Goal: Task Accomplishment & Management: Complete application form

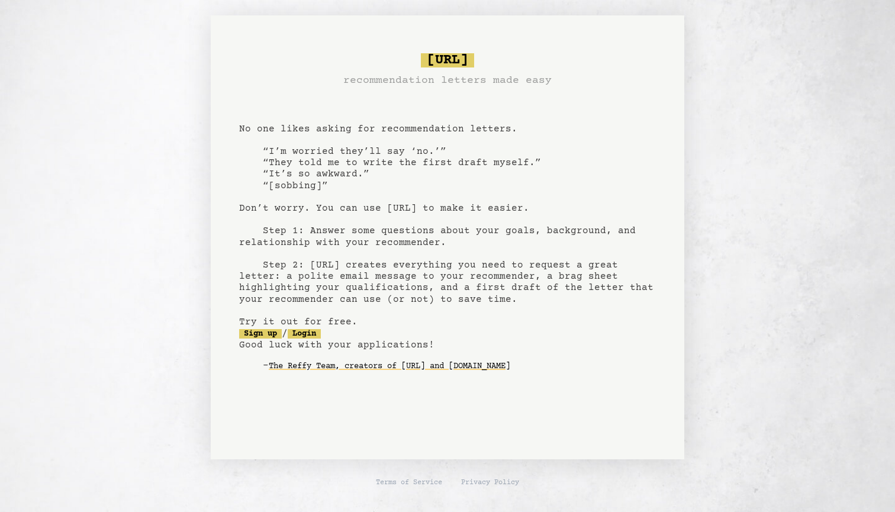
click at [654, 192] on pre "[URL] recommendation letters made easy No one likes asking for recommendation l…" at bounding box center [447, 222] width 417 height 347
click at [328, 339] on pre "[URL] recommendation letters made easy No one likes asking for recommendation l…" at bounding box center [447, 222] width 417 height 347
click at [321, 329] on link "Login" at bounding box center [304, 333] width 33 height 9
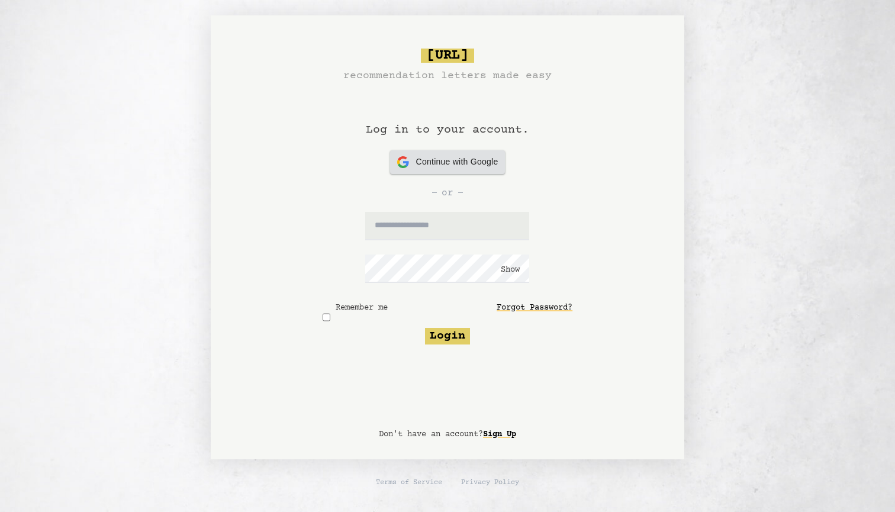
click at [485, 167] on span "Continue with Google" at bounding box center [457, 162] width 82 height 12
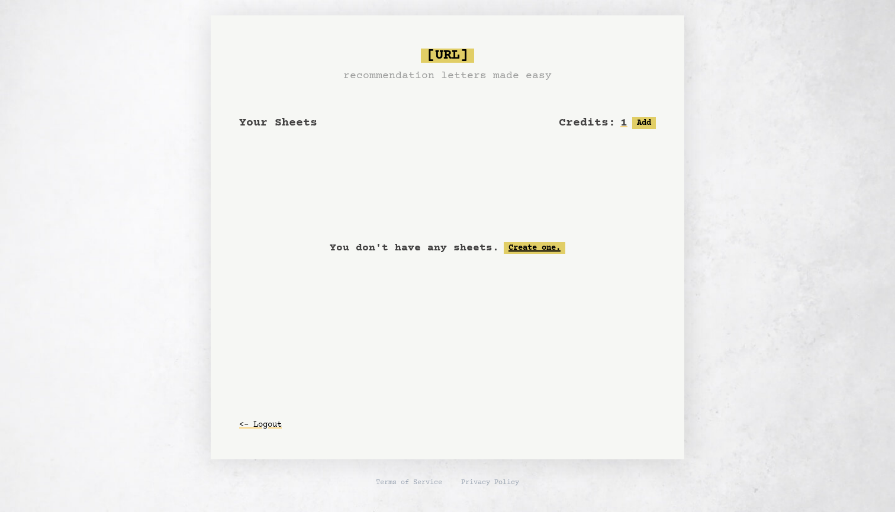
click at [544, 248] on link "Create one." at bounding box center [535, 248] width 62 height 12
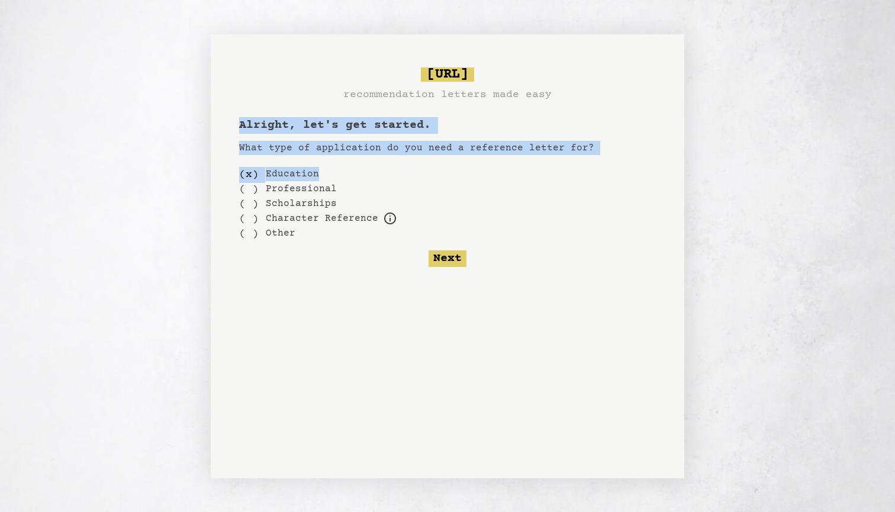
drag, startPoint x: 236, startPoint y: 127, endPoint x: 366, endPoint y: 170, distance: 137.2
click at [366, 170] on div "[URL] recommendation letters made easy Alright, let's get started. What type of…" at bounding box center [447, 256] width 473 height 444
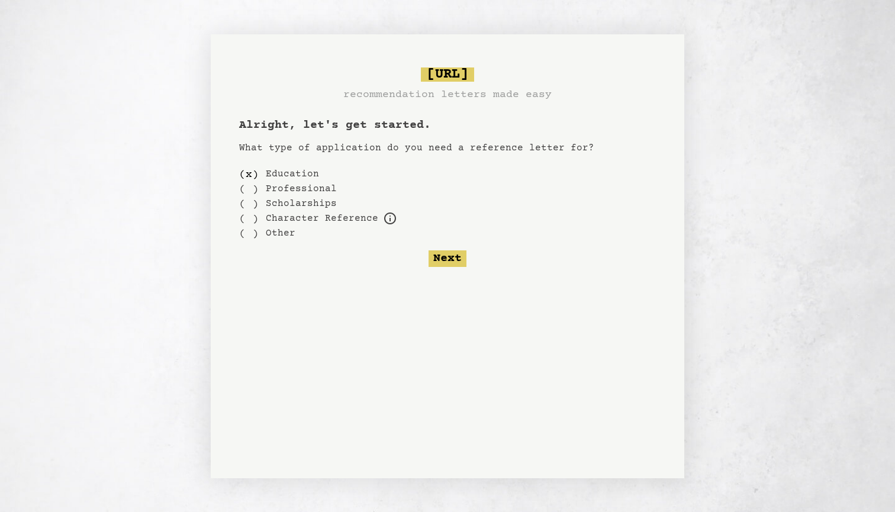
click at [273, 209] on label "Scholarships" at bounding box center [301, 203] width 71 height 14
click at [244, 201] on div "( )" at bounding box center [249, 203] width 20 height 15
click at [456, 263] on button "Next" at bounding box center [447, 258] width 38 height 17
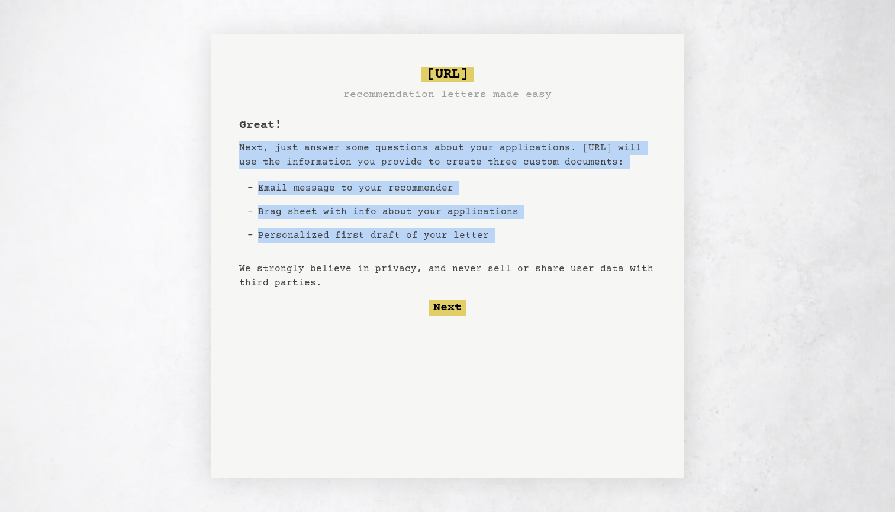
drag, startPoint x: 227, startPoint y: 149, endPoint x: 532, endPoint y: 258, distance: 323.8
click at [532, 258] on div "[URL] recommendation letters made easy Great! Next, just answer some questions …" at bounding box center [447, 256] width 473 height 444
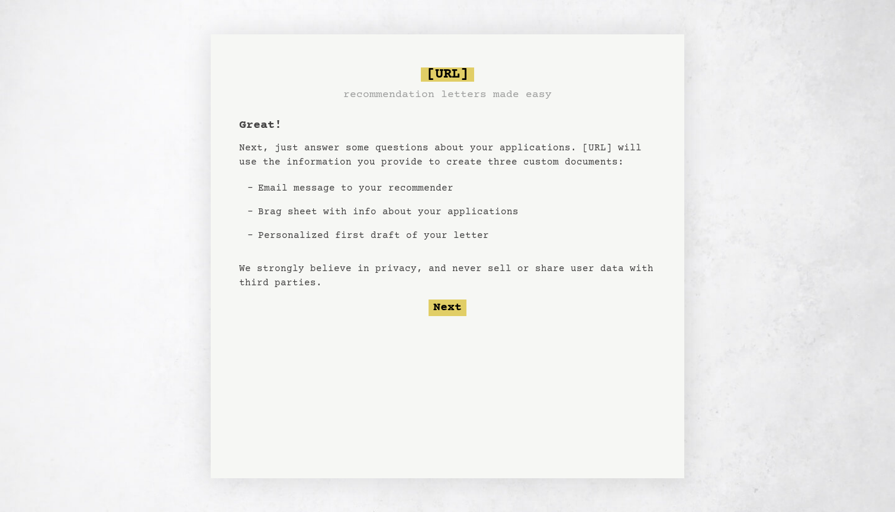
click at [532, 258] on div "Great! Next, just answer some questions about your applications. [URL] will use…" at bounding box center [447, 216] width 417 height 199
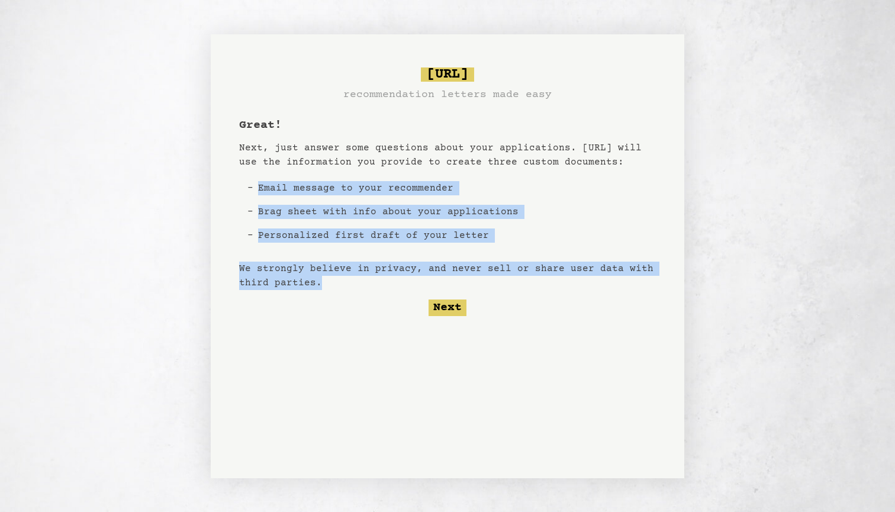
drag, startPoint x: 243, startPoint y: 186, endPoint x: 363, endPoint y: 276, distance: 149.2
click at [363, 276] on div "Great! Next, just answer some questions about your applications. [URL] will use…" at bounding box center [447, 216] width 417 height 199
click at [343, 285] on p "We strongly believe in privacy, and never sell or share user data with third pa…" at bounding box center [447, 276] width 417 height 28
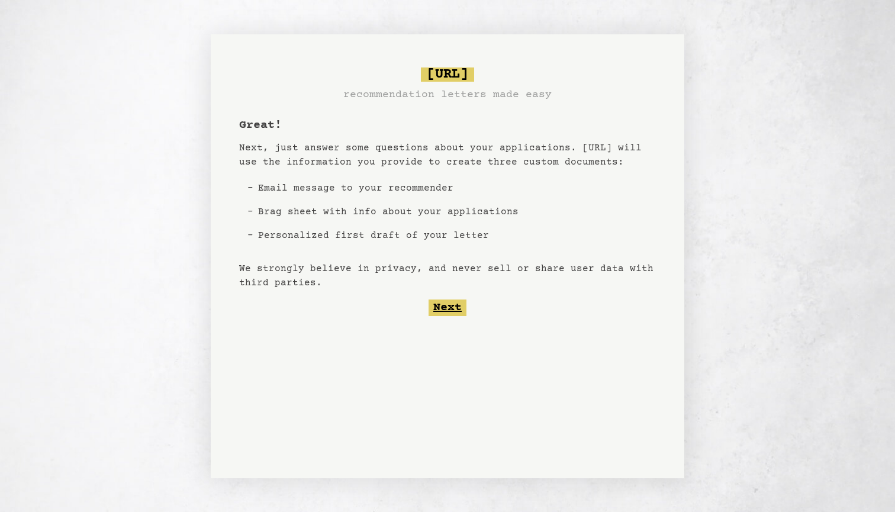
click at [452, 312] on button "Next" at bounding box center [447, 307] width 38 height 17
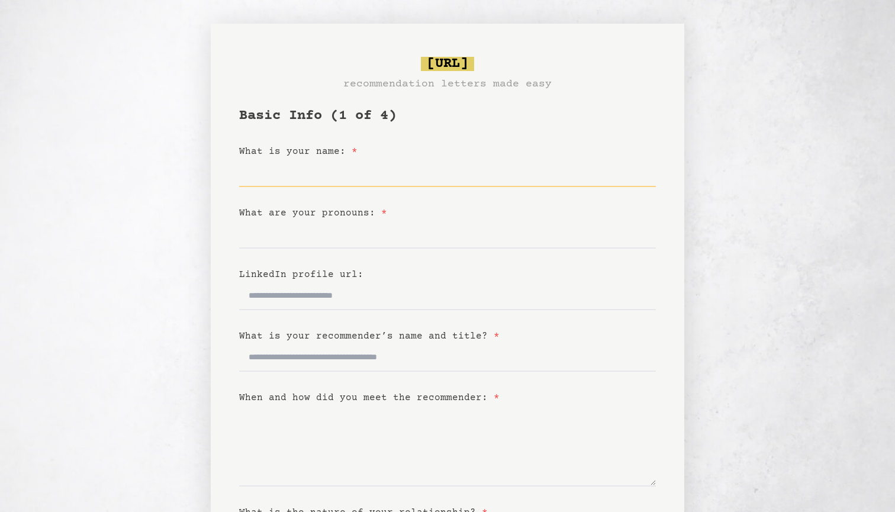
click at [276, 176] on input "What is your name: *" at bounding box center [447, 173] width 417 height 28
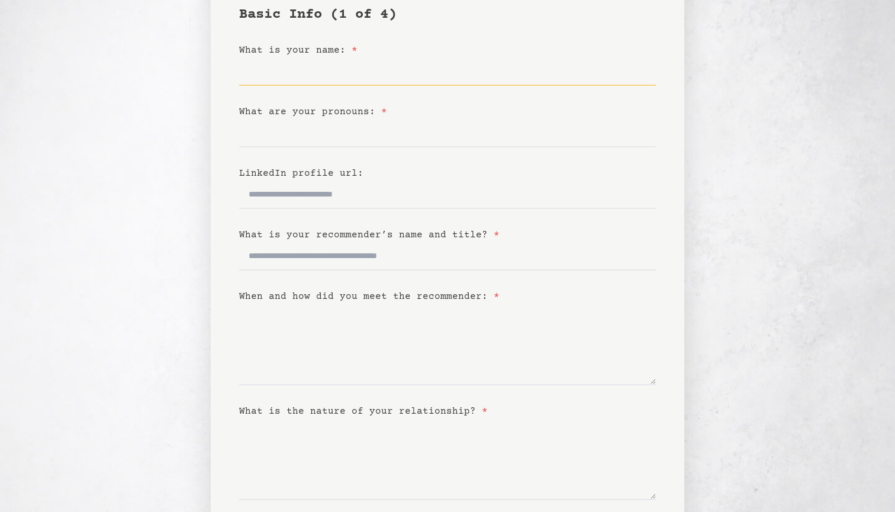
scroll to position [102, 0]
click at [328, 196] on input "LinkedIn profile url:" at bounding box center [447, 194] width 417 height 28
click at [307, 253] on input "What is your recommender’s name and title? *" at bounding box center [447, 255] width 417 height 28
click at [285, 370] on textarea "When and how did you meet the recommender: *" at bounding box center [447, 344] width 417 height 82
click at [307, 256] on input "What is your recommender’s name and title? *" at bounding box center [447, 255] width 417 height 28
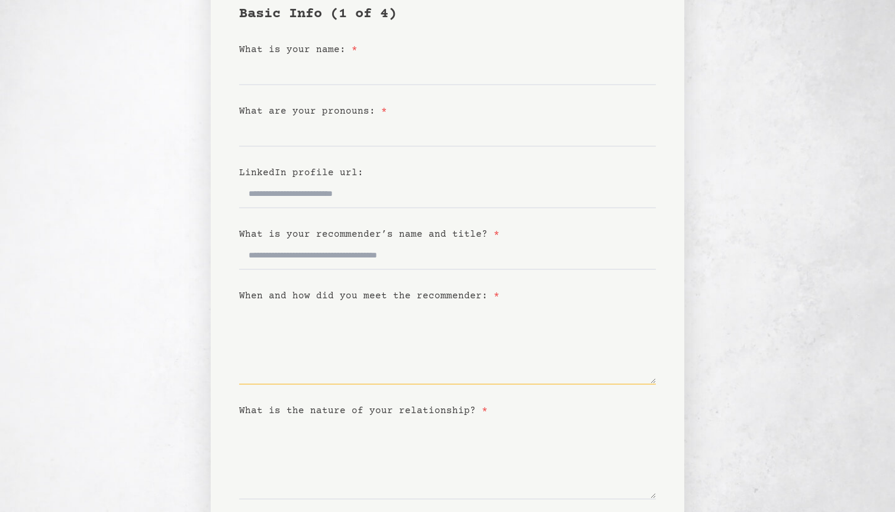
click at [286, 379] on textarea "When and how did you meet the recommender: *" at bounding box center [447, 344] width 417 height 82
drag, startPoint x: 238, startPoint y: 319, endPoint x: 308, endPoint y: 389, distance: 99.2
click at [308, 389] on div "[URL] recommendation letters made easy Basic Info (1 of 4) What is your name: *…" at bounding box center [447, 242] width 473 height 641
click at [304, 367] on textarea "When and how did you meet the recommender: *" at bounding box center [447, 344] width 417 height 82
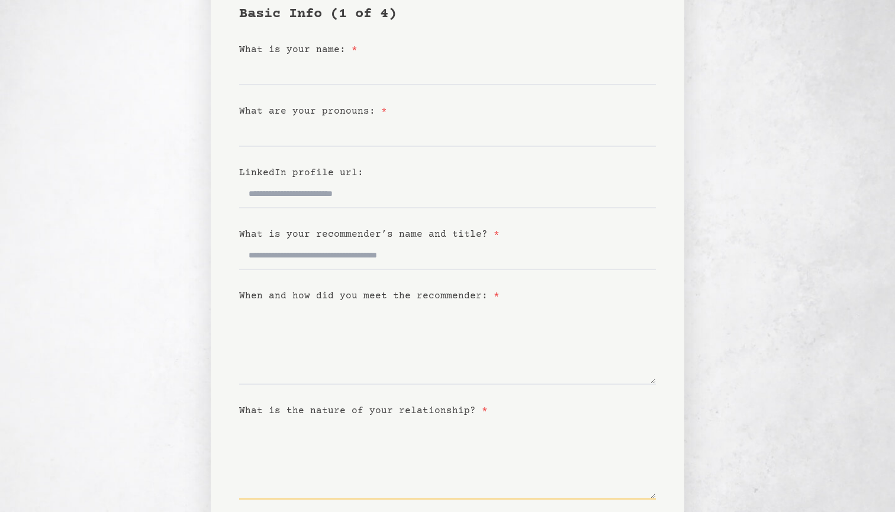
click at [287, 468] on textarea "What is the nature of your relationship? *" at bounding box center [447, 459] width 417 height 82
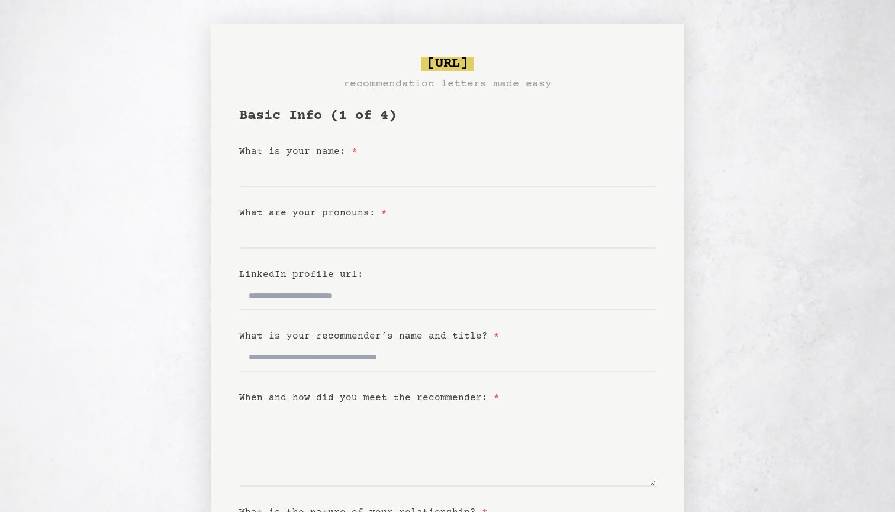
scroll to position [0, 0]
click at [401, 182] on input "What is your name: *" at bounding box center [447, 173] width 417 height 28
type input "*****"
click at [388, 244] on input "What are your pronouns: *" at bounding box center [447, 234] width 417 height 28
type input "*******"
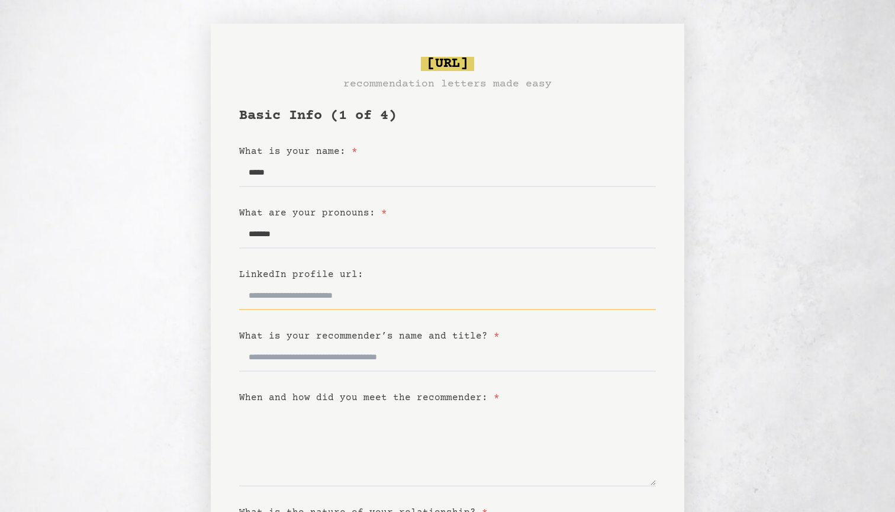
click at [367, 296] on input "LinkedIn profile url:" at bounding box center [447, 296] width 417 height 28
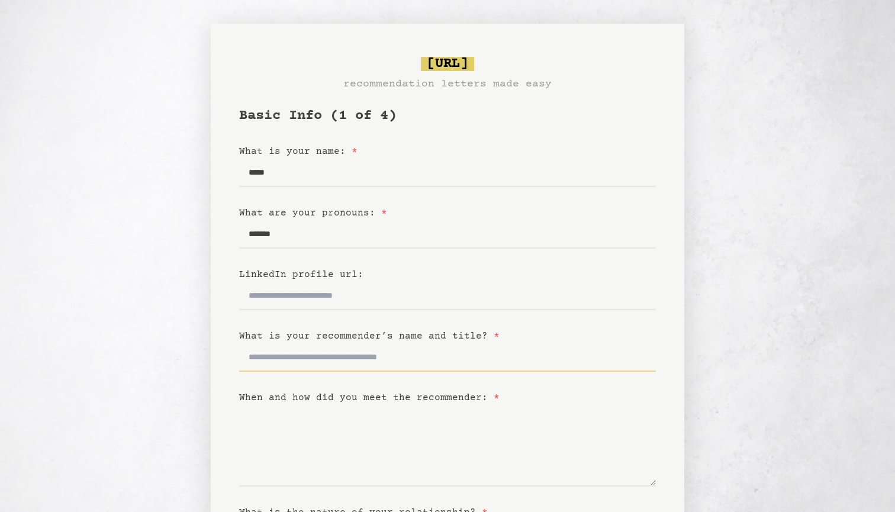
click at [382, 364] on input "What is your recommender’s name and title? *" at bounding box center [447, 357] width 417 height 28
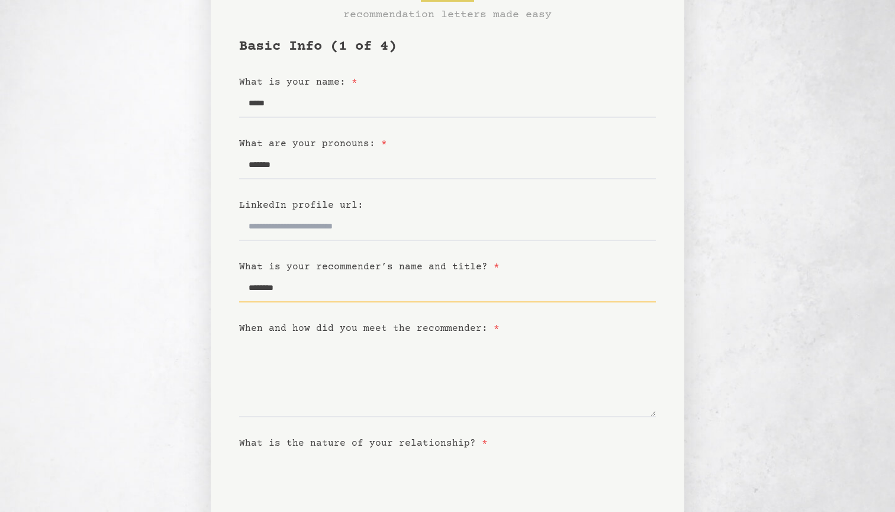
scroll to position [70, 0]
click at [263, 288] on input "********" at bounding box center [447, 287] width 417 height 28
type input "*********"
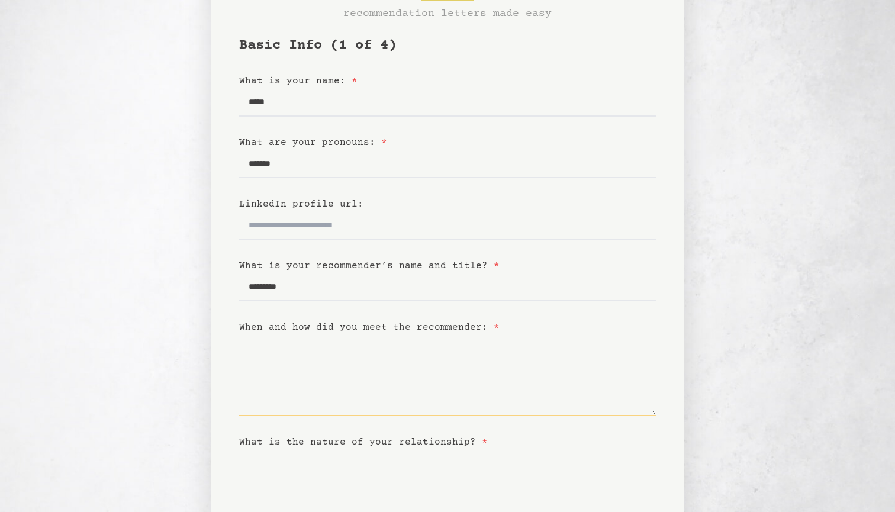
click at [282, 414] on textarea "When and how did you meet the recommender: *" at bounding box center [447, 375] width 417 height 82
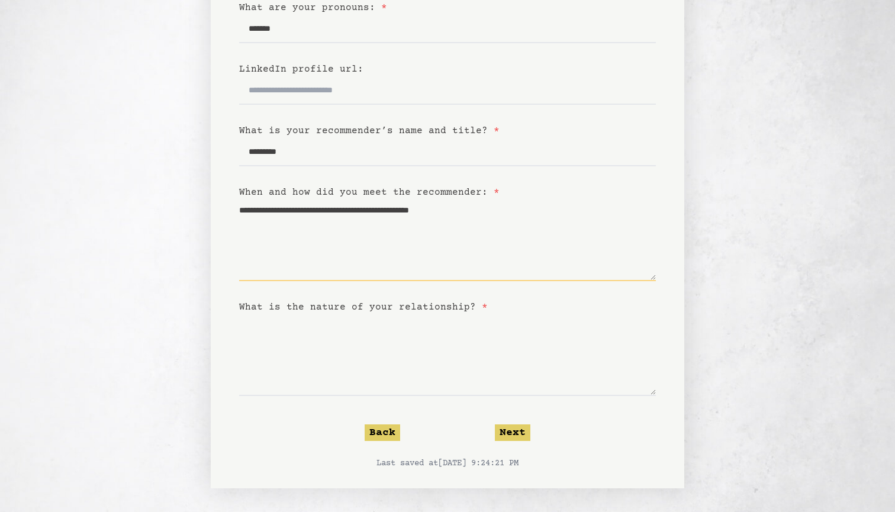
scroll to position [205, 0]
type textarea "**********"
click at [366, 386] on textarea "What is the nature of your relationship? *" at bounding box center [447, 355] width 417 height 82
click at [336, 326] on textarea "What is the nature of your relationship? *" at bounding box center [447, 355] width 417 height 82
click at [346, 320] on textarea "What is the nature of your relationship? *" at bounding box center [447, 355] width 417 height 82
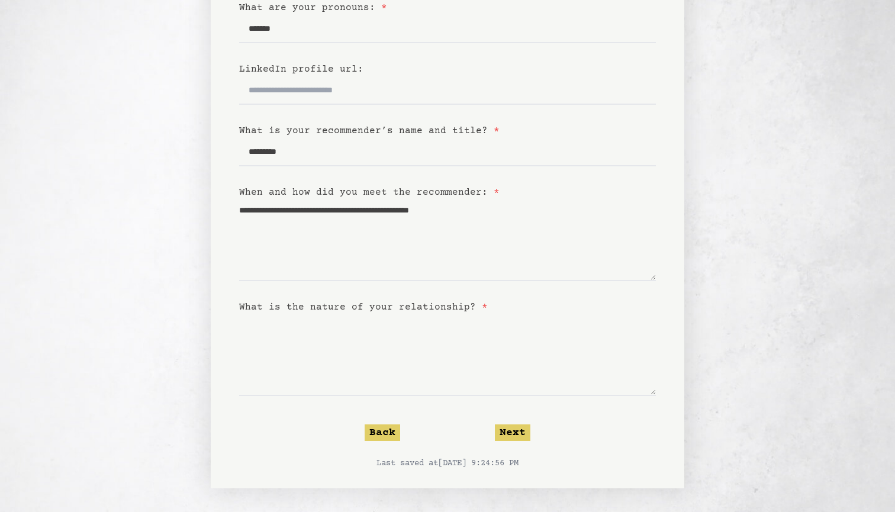
click at [348, 302] on label "What is the nature of your relationship? *" at bounding box center [363, 307] width 249 height 11
click at [348, 314] on textarea "What is the nature of your relationship? *" at bounding box center [447, 355] width 417 height 82
click at [349, 304] on label "What is the nature of your relationship? *" at bounding box center [363, 307] width 249 height 11
click at [349, 314] on textarea "What is the nature of your relationship? *" at bounding box center [447, 355] width 417 height 82
click at [349, 304] on label "What is the nature of your relationship? *" at bounding box center [363, 307] width 249 height 11
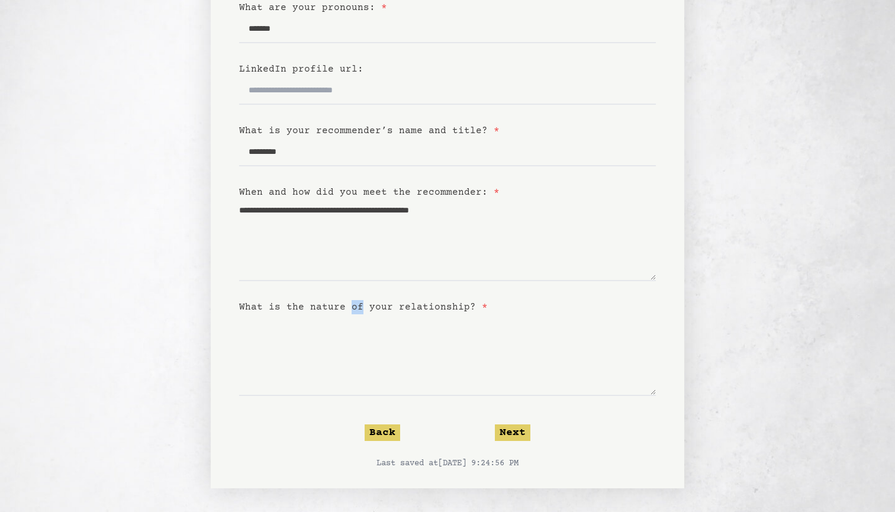
click at [349, 314] on textarea "What is the nature of your relationship? *" at bounding box center [447, 355] width 417 height 82
click at [349, 304] on label "What is the nature of your relationship? *" at bounding box center [363, 307] width 249 height 11
click at [349, 314] on textarea "What is the nature of your relationship? *" at bounding box center [447, 355] width 417 height 82
click at [501, 197] on div "When and how did you meet the recommender: *" at bounding box center [447, 192] width 417 height 14
click at [461, 240] on textarea "**********" at bounding box center [447, 240] width 417 height 82
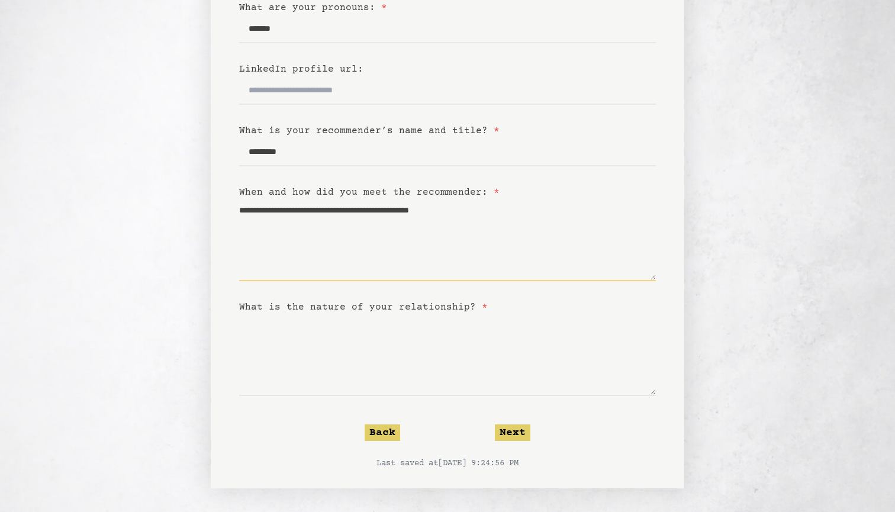
click at [495, 218] on textarea "**********" at bounding box center [447, 240] width 417 height 82
click at [532, 208] on textarea "**********" at bounding box center [447, 240] width 417 height 82
click at [318, 336] on textarea "What is the nature of your relationship? *" at bounding box center [447, 355] width 417 height 82
click at [487, 389] on textarea "What is the nature of your relationship? *" at bounding box center [447, 355] width 417 height 82
click at [412, 196] on label "When and how did you meet the recommender: *" at bounding box center [369, 192] width 260 height 11
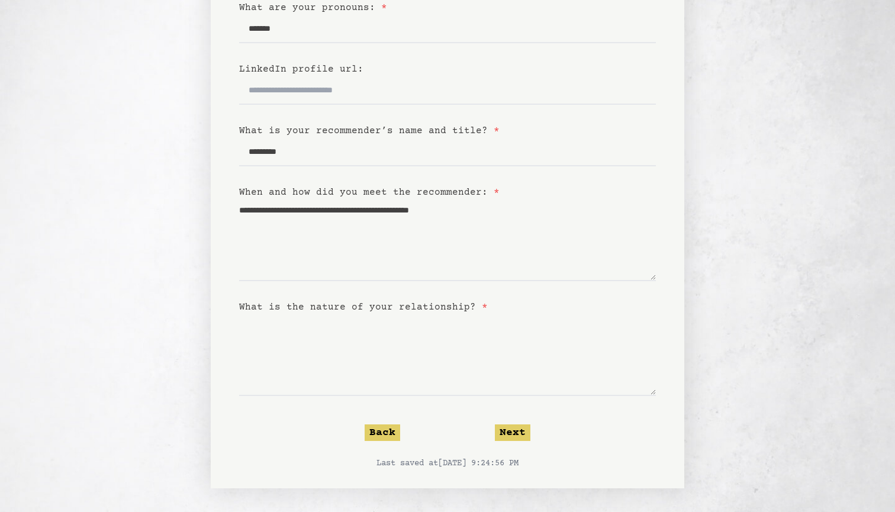
click at [412, 199] on textarea "**********" at bounding box center [447, 240] width 417 height 82
click at [446, 207] on textarea "**********" at bounding box center [447, 240] width 417 height 82
click at [400, 386] on textarea "What is the nature of your relationship? *" at bounding box center [447, 355] width 417 height 82
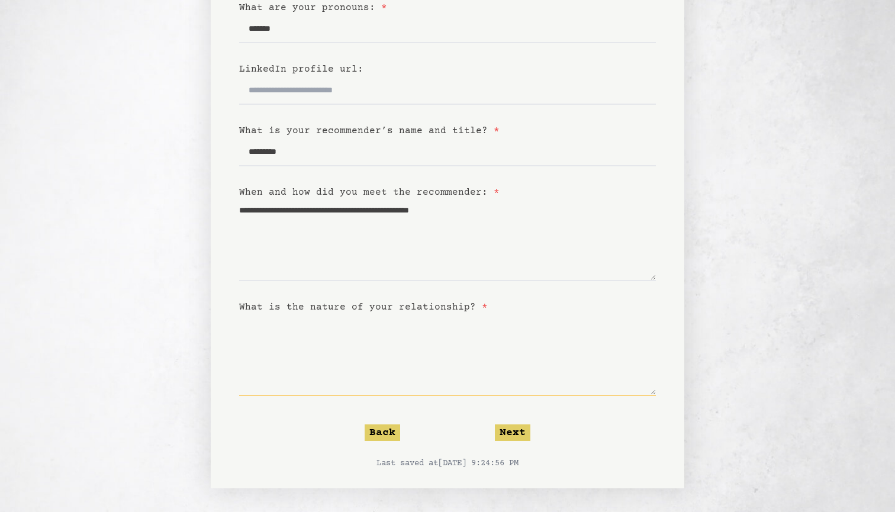
type textarea "*"
type textarea "**********"
click at [508, 428] on button "Next" at bounding box center [513, 432] width 36 height 17
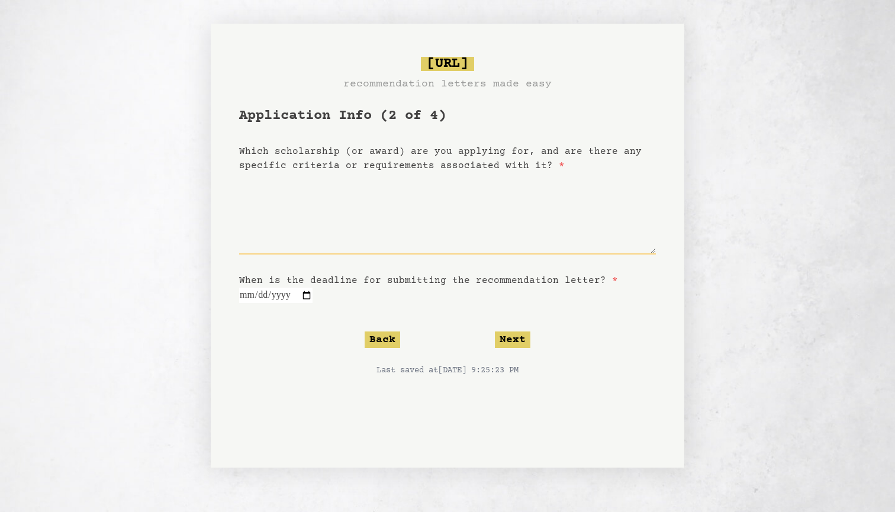
click at [340, 237] on textarea "Which scholarship (or award) are you applying for, and are there any specific c…" at bounding box center [447, 214] width 417 height 82
click at [279, 289] on input "date" at bounding box center [275, 295] width 73 height 15
click at [291, 292] on input "date" at bounding box center [275, 295] width 73 height 15
type input "**********"
click at [385, 317] on form "**********" at bounding box center [447, 278] width 417 height 342
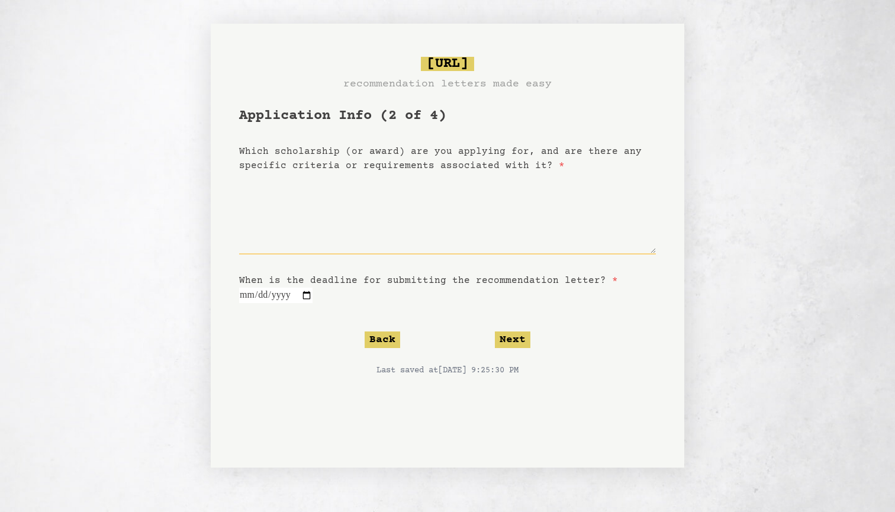
click at [426, 241] on textarea "Which scholarship (or award) are you applying for, and are there any specific c…" at bounding box center [447, 214] width 417 height 82
type textarea "**********"
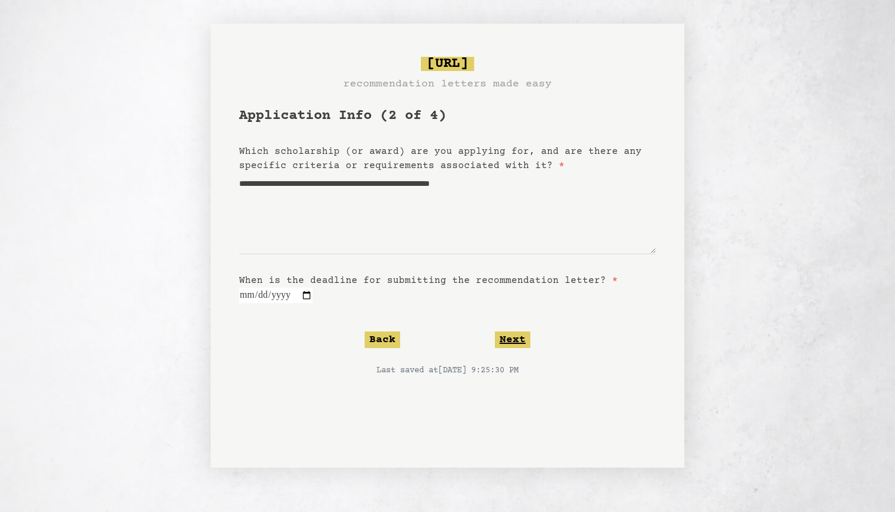
click at [515, 336] on button "Next" at bounding box center [513, 339] width 36 height 17
